Goal: Task Accomplishment & Management: Complete application form

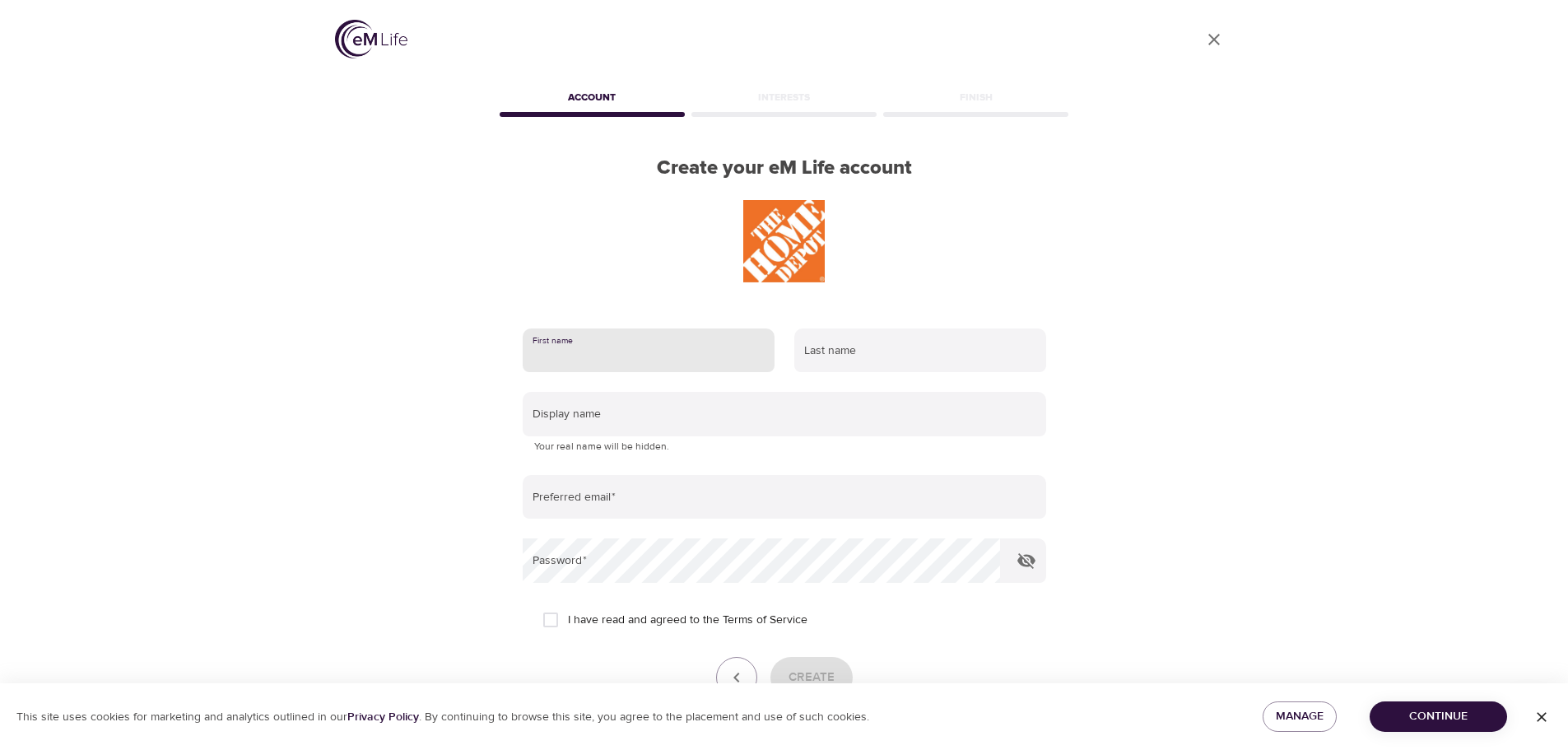
click at [738, 367] on input "text" at bounding box center [648, 351] width 252 height 45
click at [998, 290] on div "Create your eM Life account First name Last name Display name Your real name wi…" at bounding box center [784, 463] width 576 height 614
click at [1217, 40] on icon "User Profile" at bounding box center [1214, 39] width 19 height 19
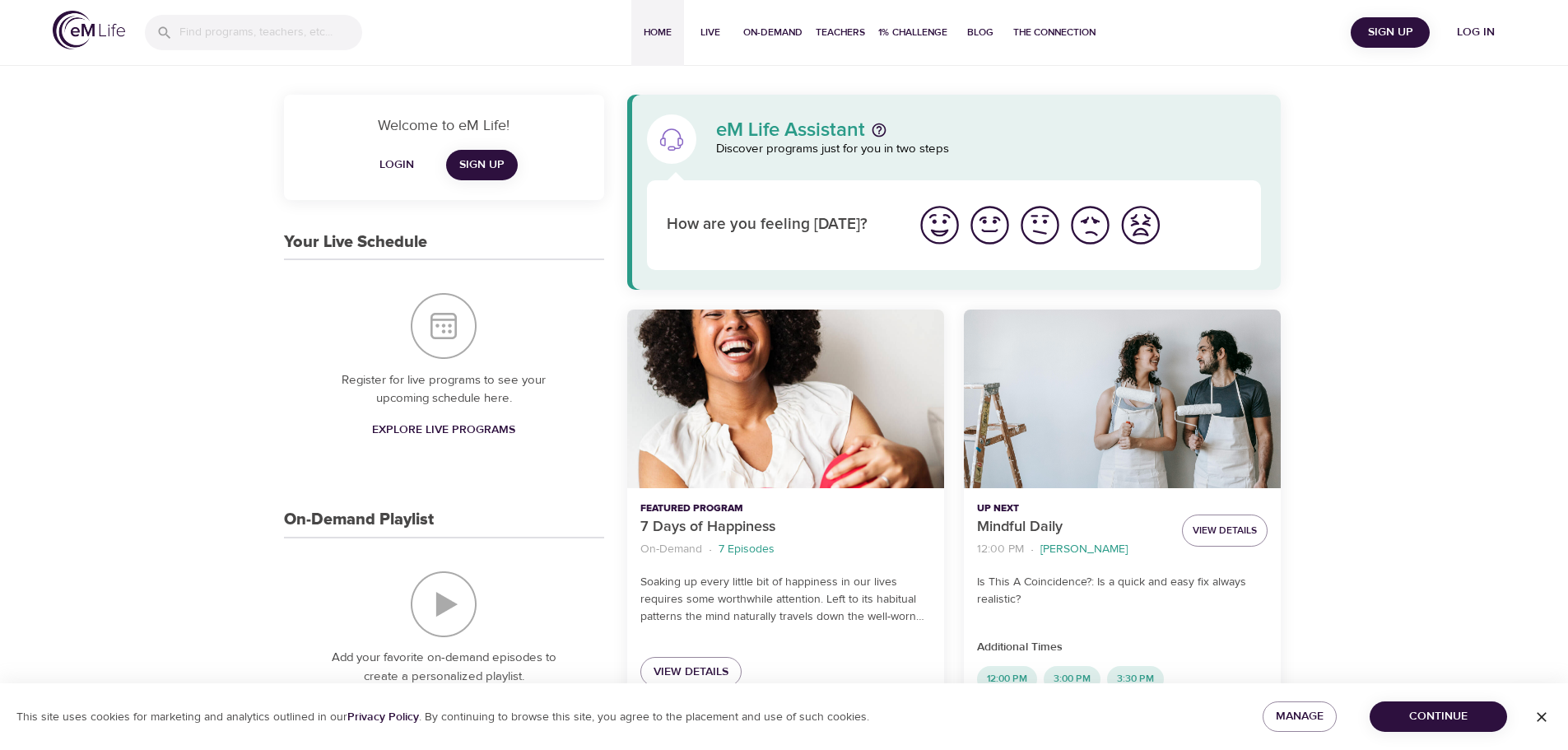
click at [1088, 222] on img "I'm feeling bad" at bounding box center [1090, 226] width 46 height 46
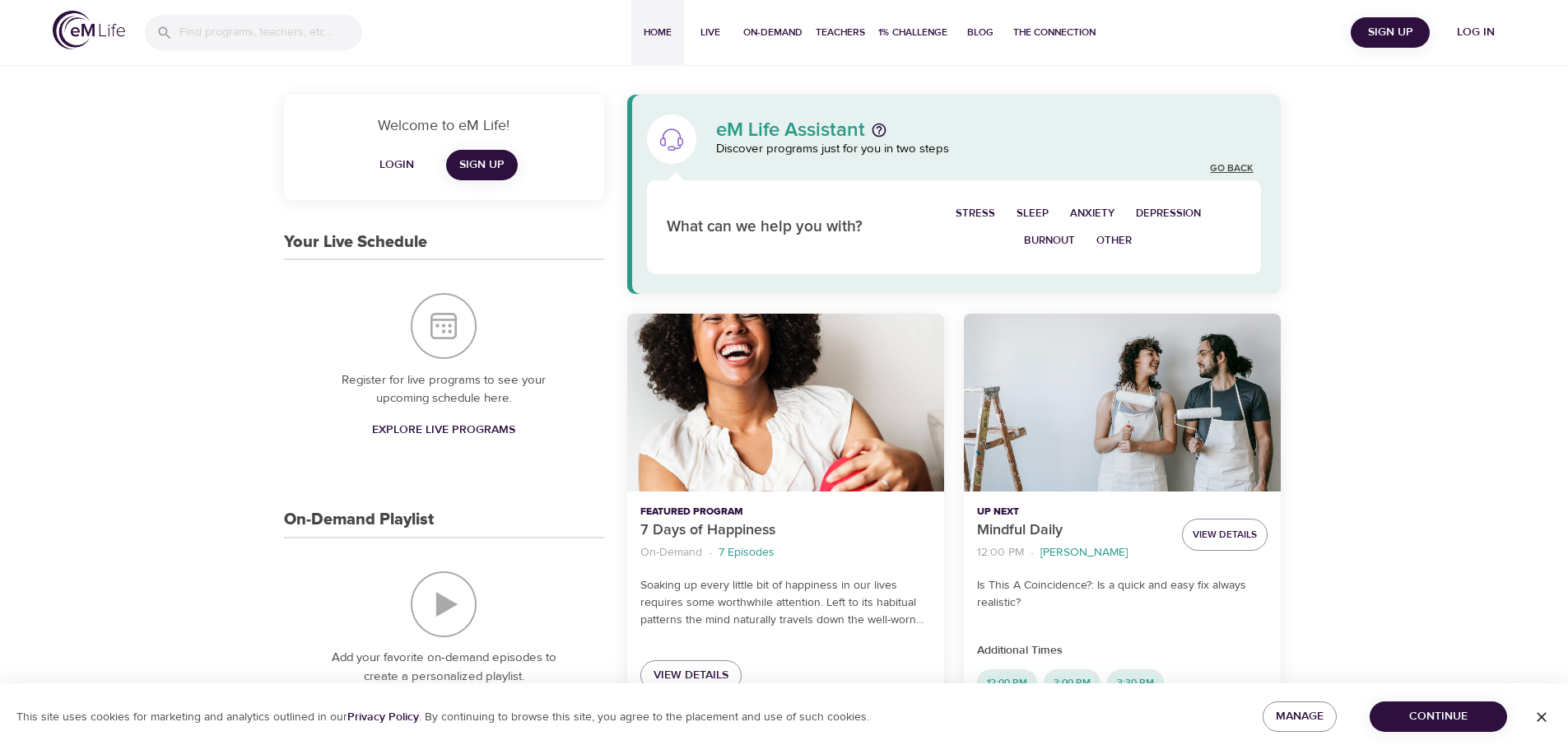
click at [1248, 167] on link "Go Back" at bounding box center [1232, 169] width 43 height 14
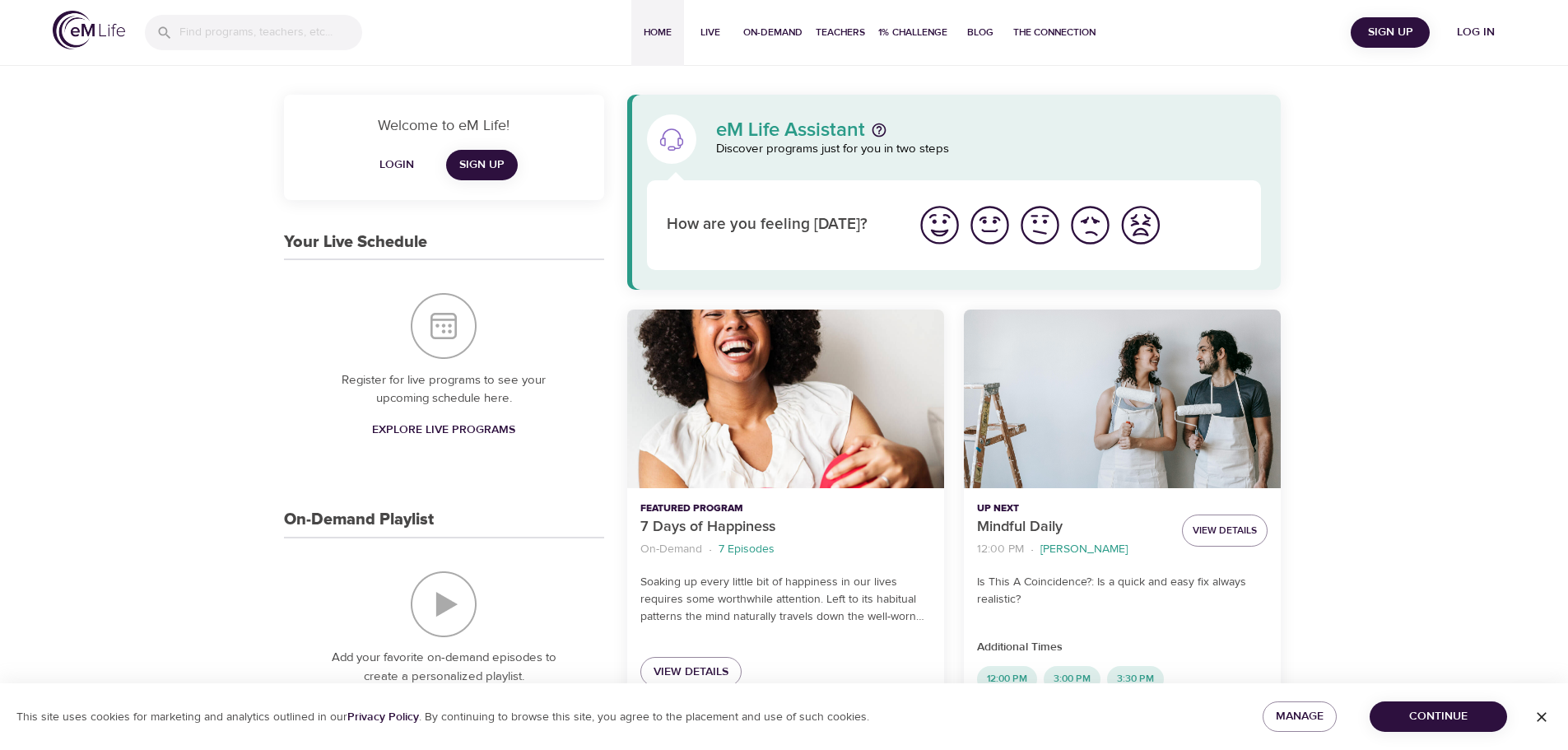
click at [1099, 208] on img "I'm feeling bad" at bounding box center [1090, 226] width 46 height 46
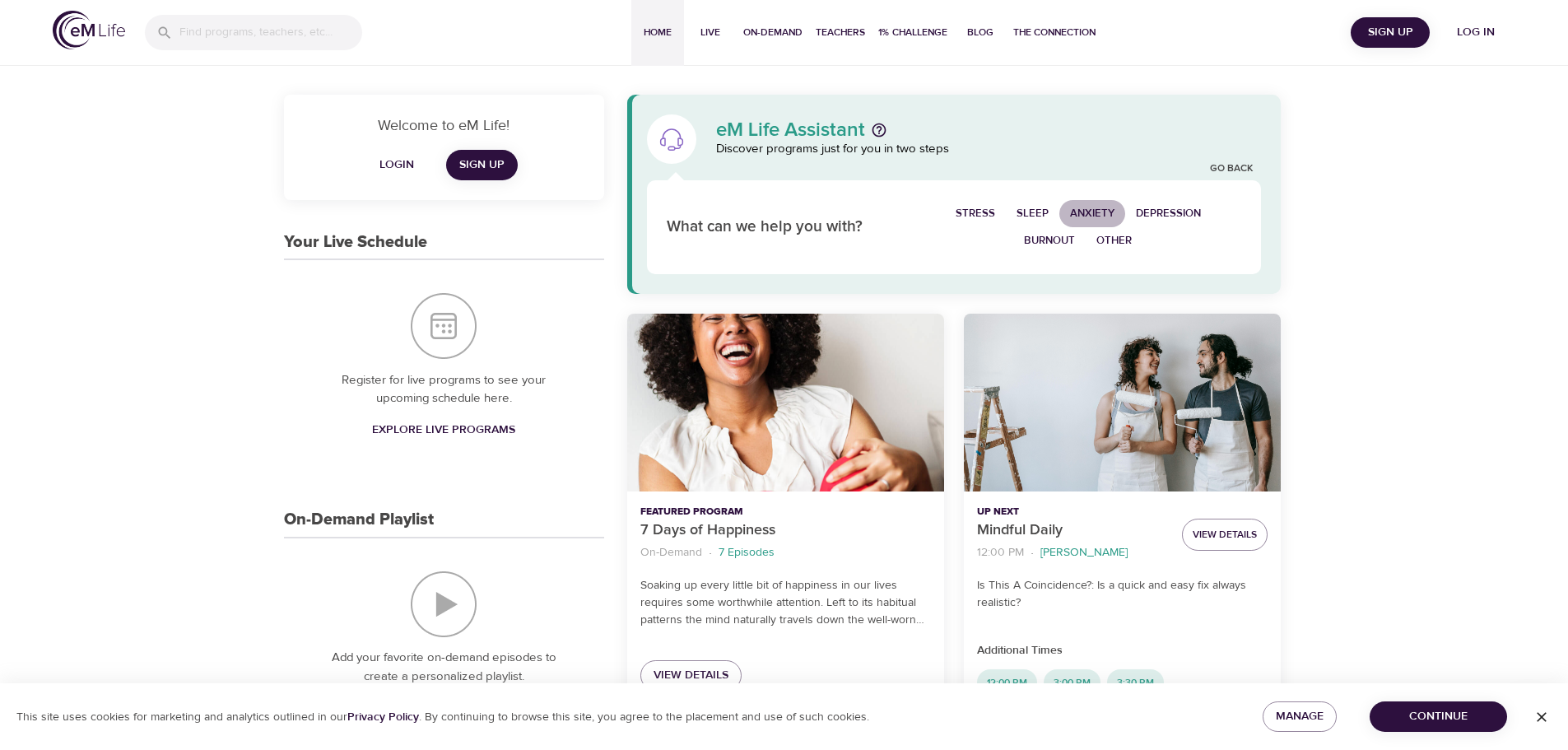
click at [1105, 214] on span "Anxiety" at bounding box center [1092, 214] width 45 height 19
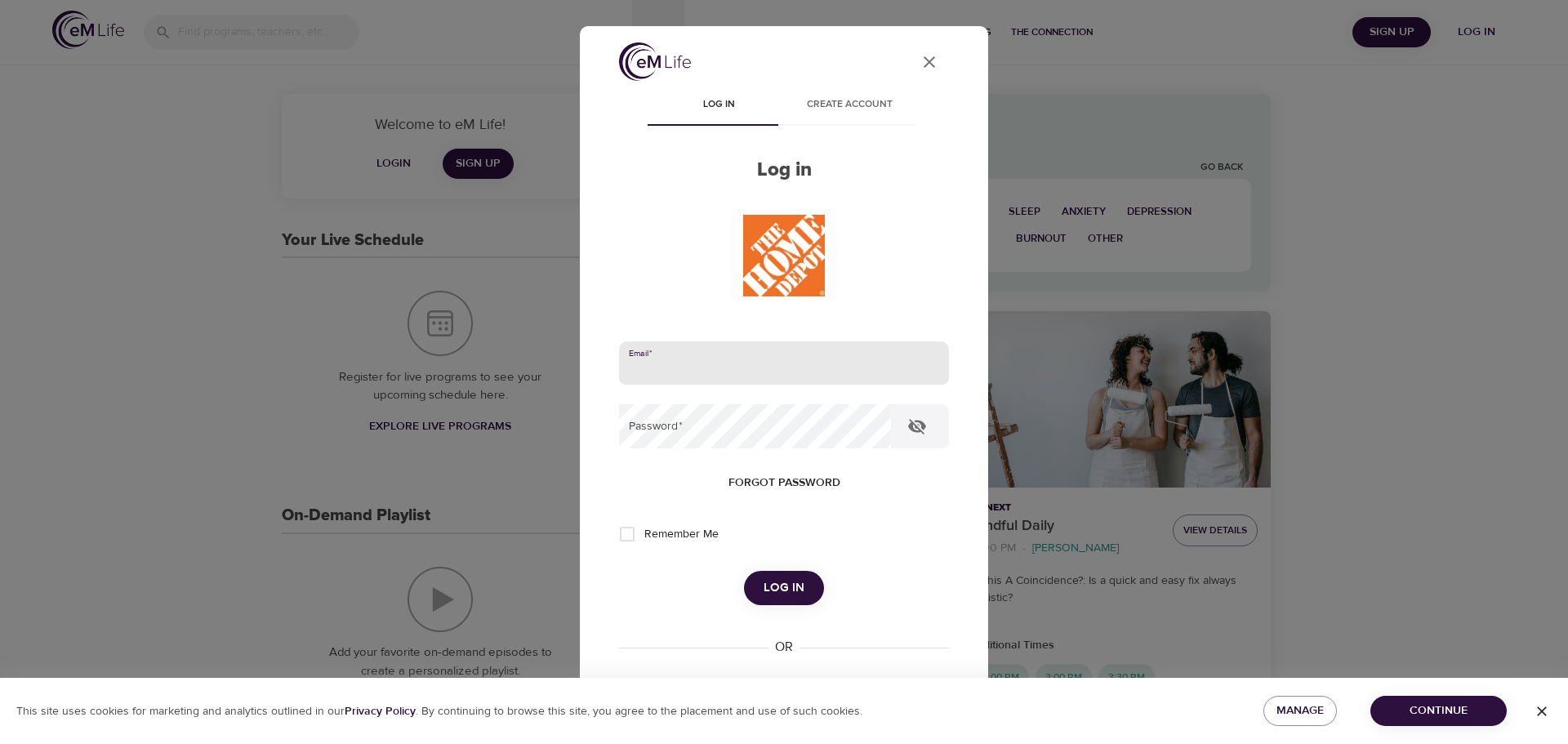
click at [725, 373] on input "email" at bounding box center [783, 363] width 330 height 44
type input "[EMAIL_ADDRESS][DOMAIN_NAME]"
click at [920, 64] on icon "User Profile" at bounding box center [929, 61] width 19 height 19
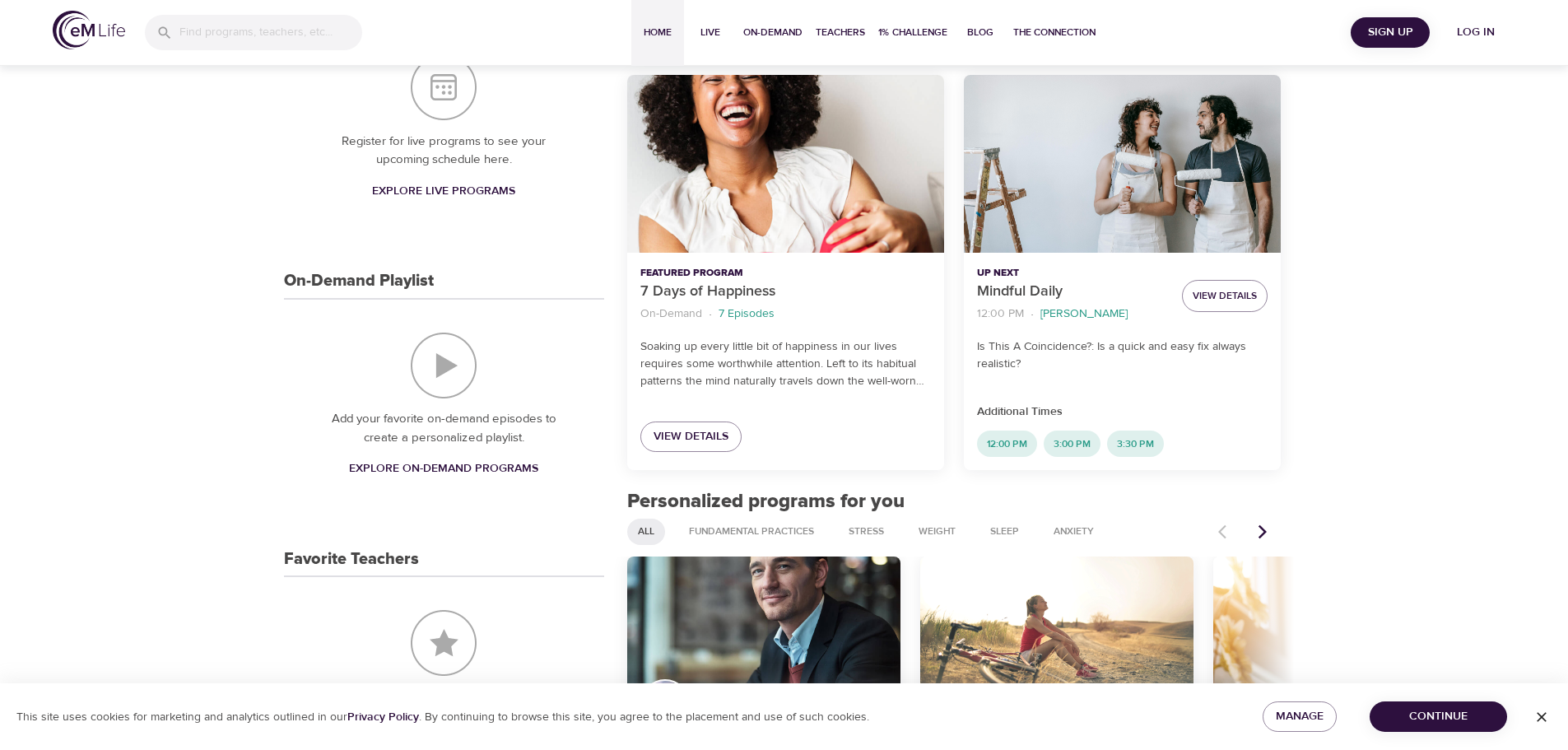
scroll to position [156, 0]
